Goal: Find specific page/section: Find specific page/section

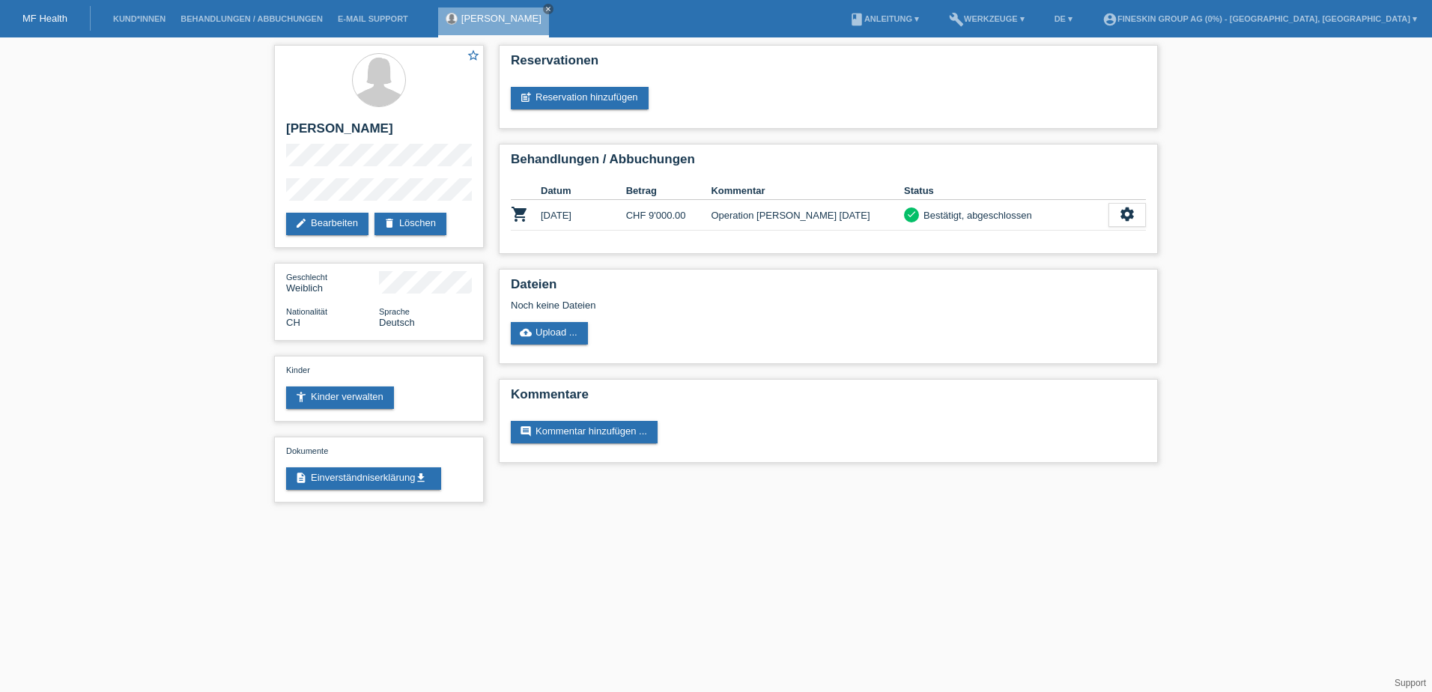
click at [148, 23] on li "Kund*innen" at bounding box center [139, 19] width 67 height 38
click at [148, 21] on link "Kund*innen" at bounding box center [139, 18] width 67 height 9
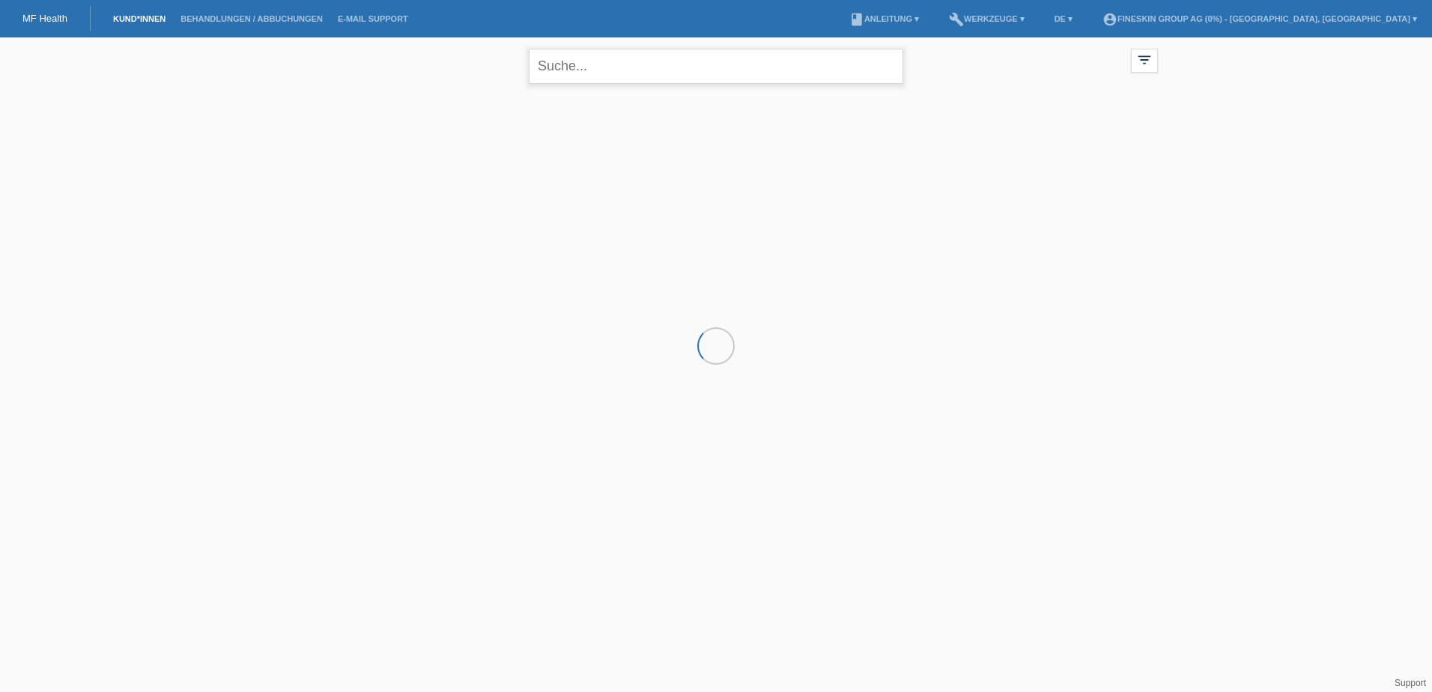
click at [684, 72] on input "text" at bounding box center [716, 66] width 375 height 35
click at [657, 77] on input "chentur" at bounding box center [716, 66] width 375 height 35
click at [657, 74] on input "chentu" at bounding box center [716, 66] width 375 height 35
type input "[PERSON_NAME]"
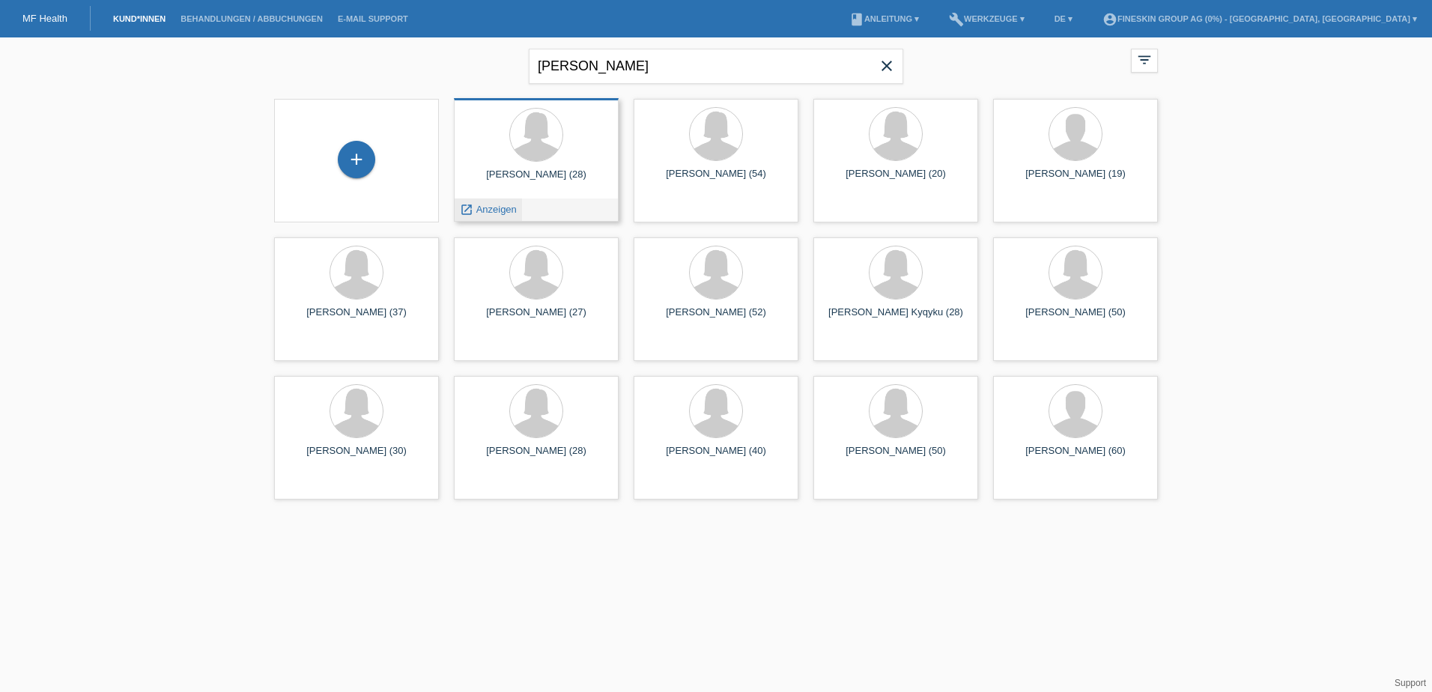
click at [507, 208] on span "Anzeigen" at bounding box center [496, 209] width 40 height 11
